Goal: Task Accomplishment & Management: Manage account settings

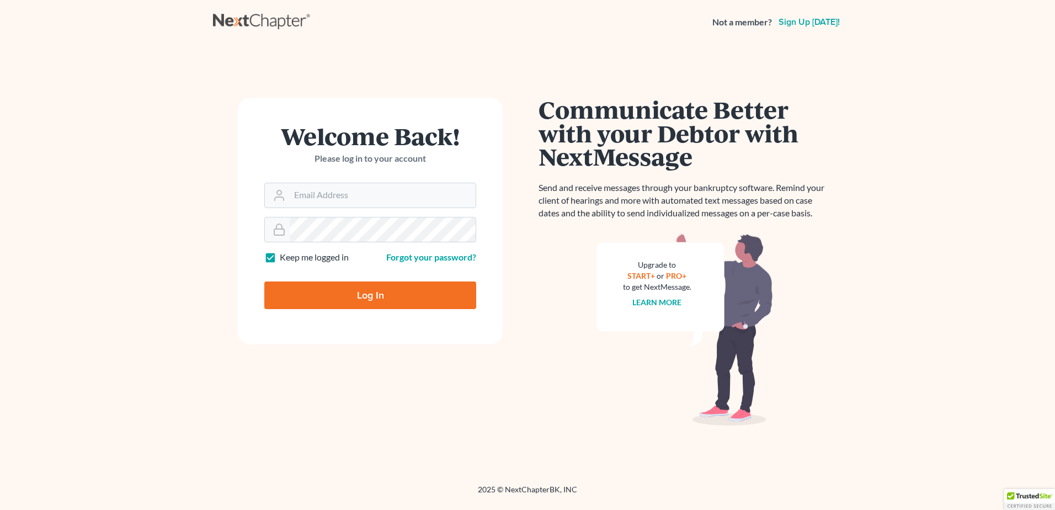
click at [328, 210] on form "Welcome Back! Please log in to your account Email Address Password Keep me logg…" at bounding box center [370, 221] width 265 height 247
click at [327, 194] on input "Email Address" at bounding box center [383, 195] width 186 height 24
type input "fesenmyer_law@hotmail.com"
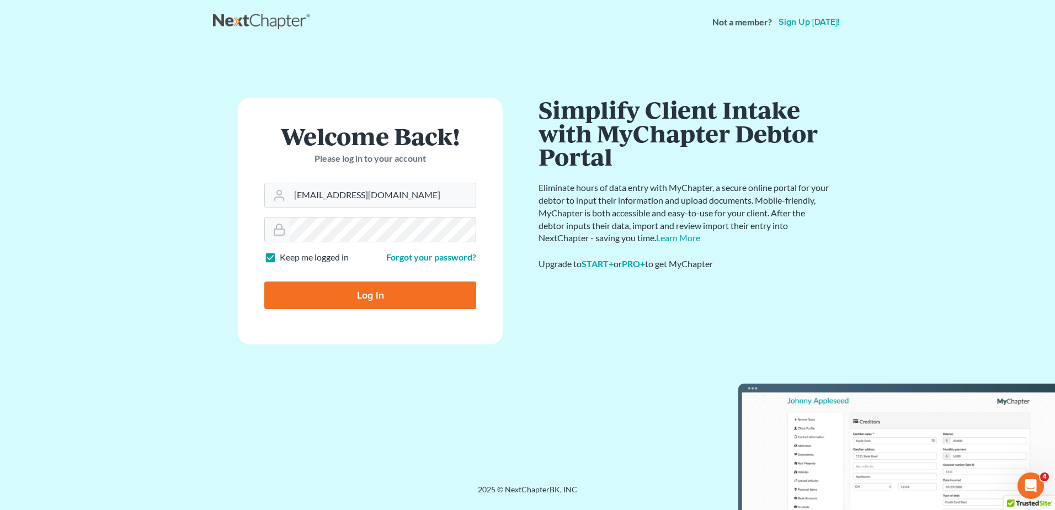
click at [375, 299] on input "Log In" at bounding box center [370, 295] width 212 height 28
type input "Thinking..."
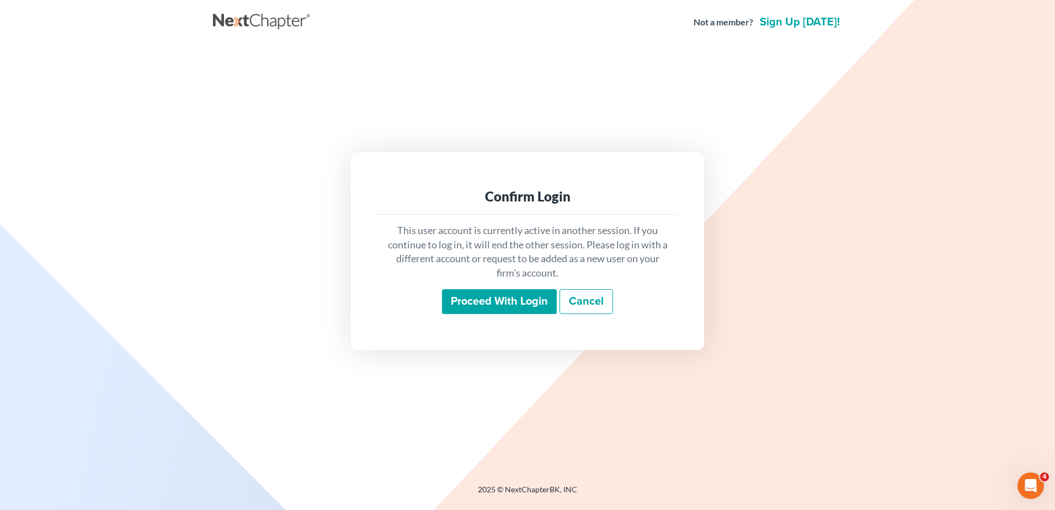
click at [484, 300] on input "Proceed with login" at bounding box center [499, 301] width 115 height 25
